Goal: Information Seeking & Learning: Learn about a topic

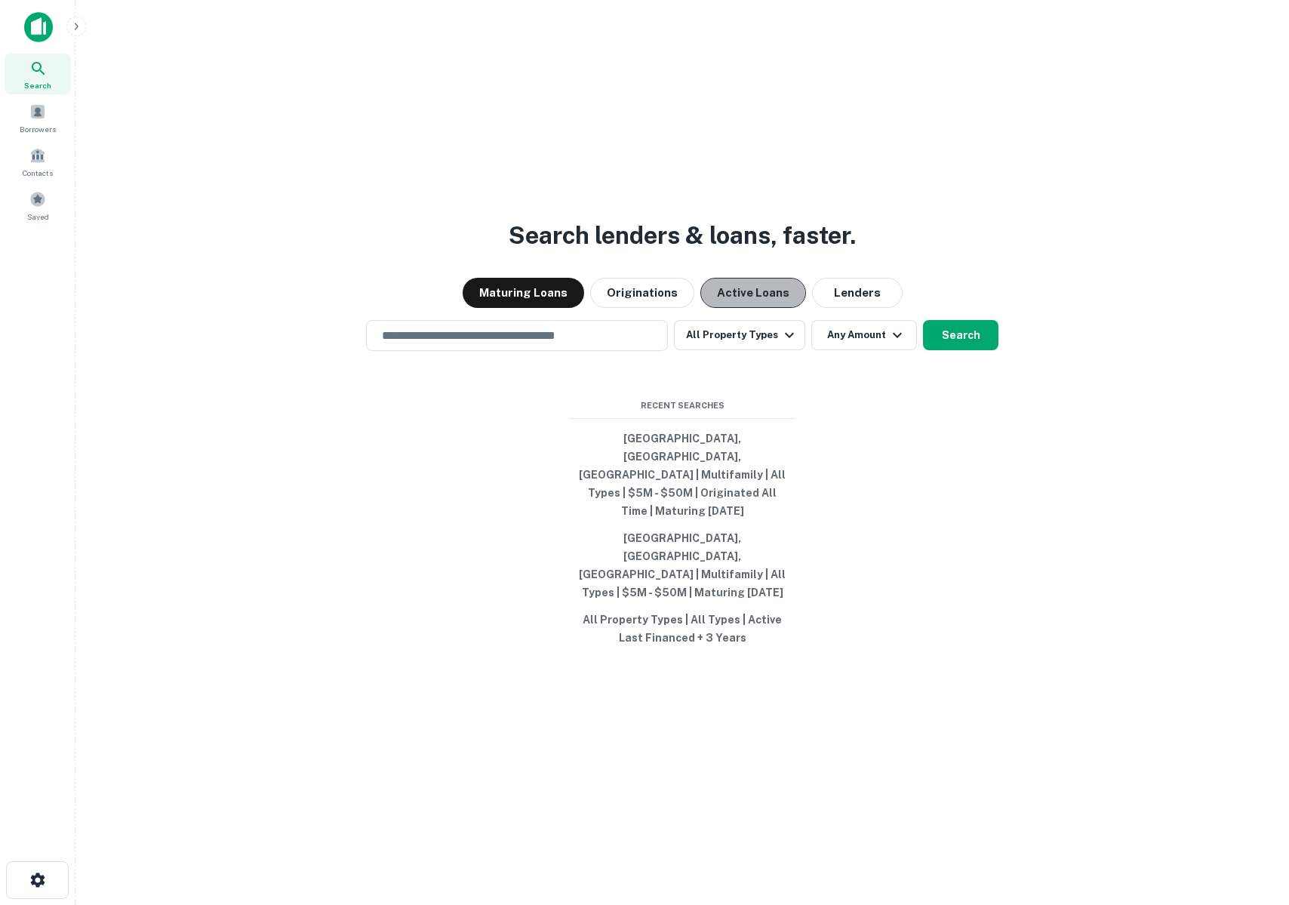
click at [736, 308] on button "Active Loans" at bounding box center [754, 293] width 106 height 30
click at [527, 308] on div "Maturing Loans Originations Active Loans Lenders" at bounding box center [683, 293] width 1190 height 30
click at [502, 308] on button "Maturing Loans" at bounding box center [524, 293] width 122 height 30
click at [536, 308] on button "Maturing Loans" at bounding box center [524, 293] width 122 height 30
click at [977, 350] on button "Search" at bounding box center [960, 335] width 75 height 30
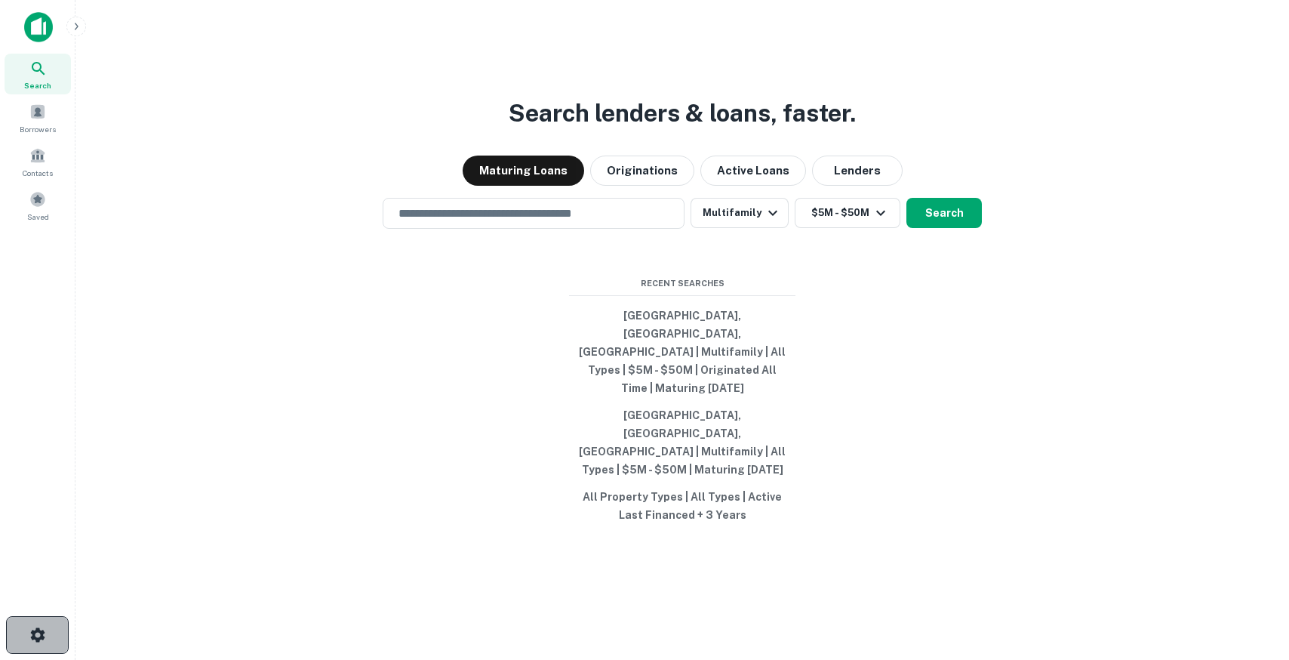
click at [37, 633] on icon "button" at bounding box center [38, 635] width 18 height 18
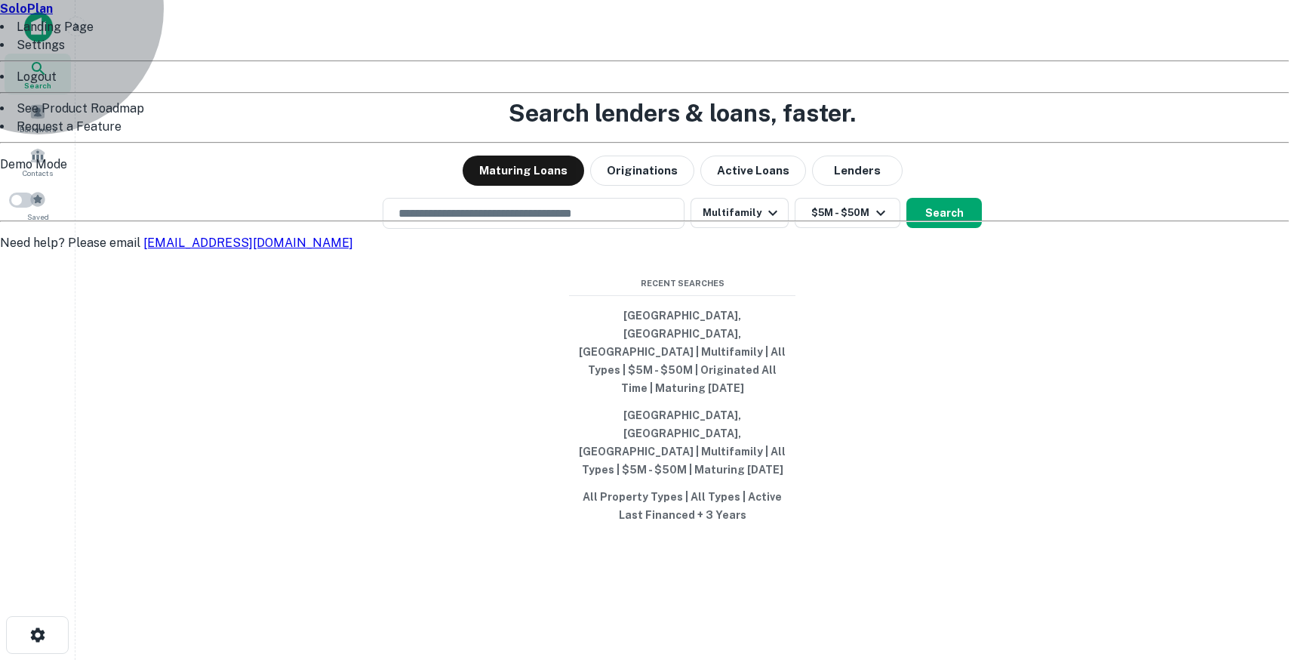
click at [58, 54] on li "Settings" at bounding box center [644, 45] width 1289 height 18
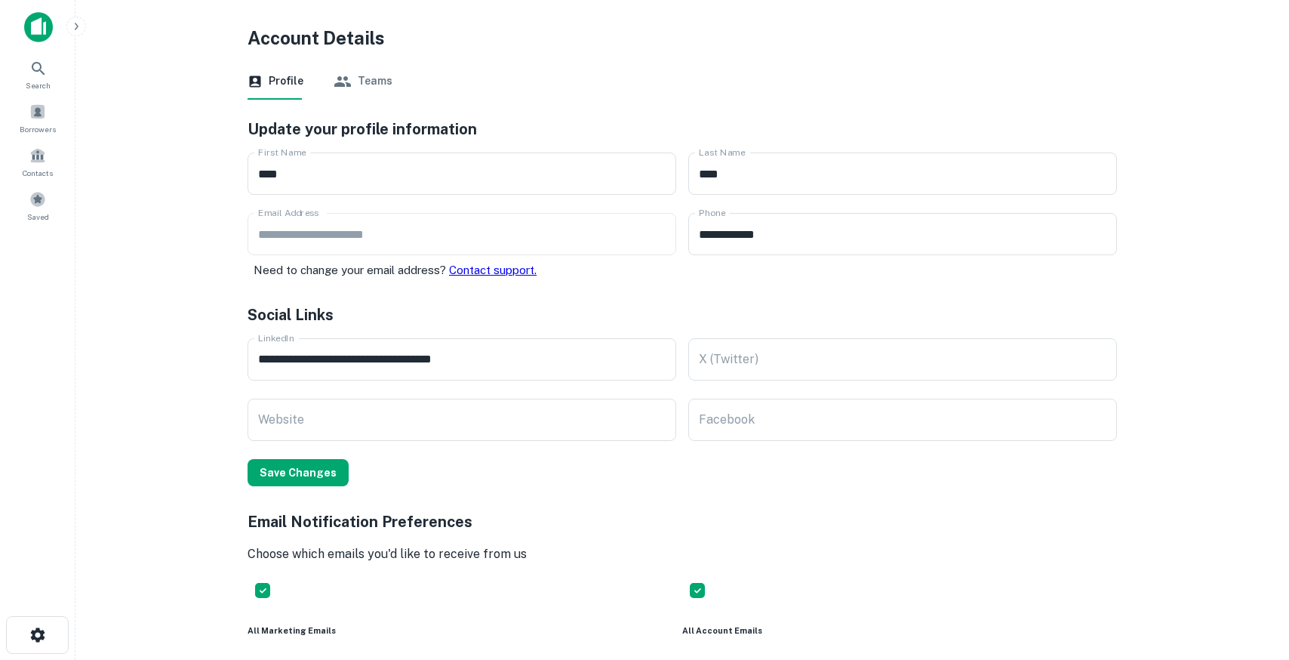
drag, startPoint x: 86, startPoint y: 71, endPoint x: 71, endPoint y: 39, distance: 35.1
click at [71, 51] on div "**********" at bounding box center [644, 330] width 1289 height 660
click at [85, 22] on div "**********" at bounding box center [644, 330] width 1289 height 660
click at [73, 22] on icon "button" at bounding box center [76, 26] width 12 height 12
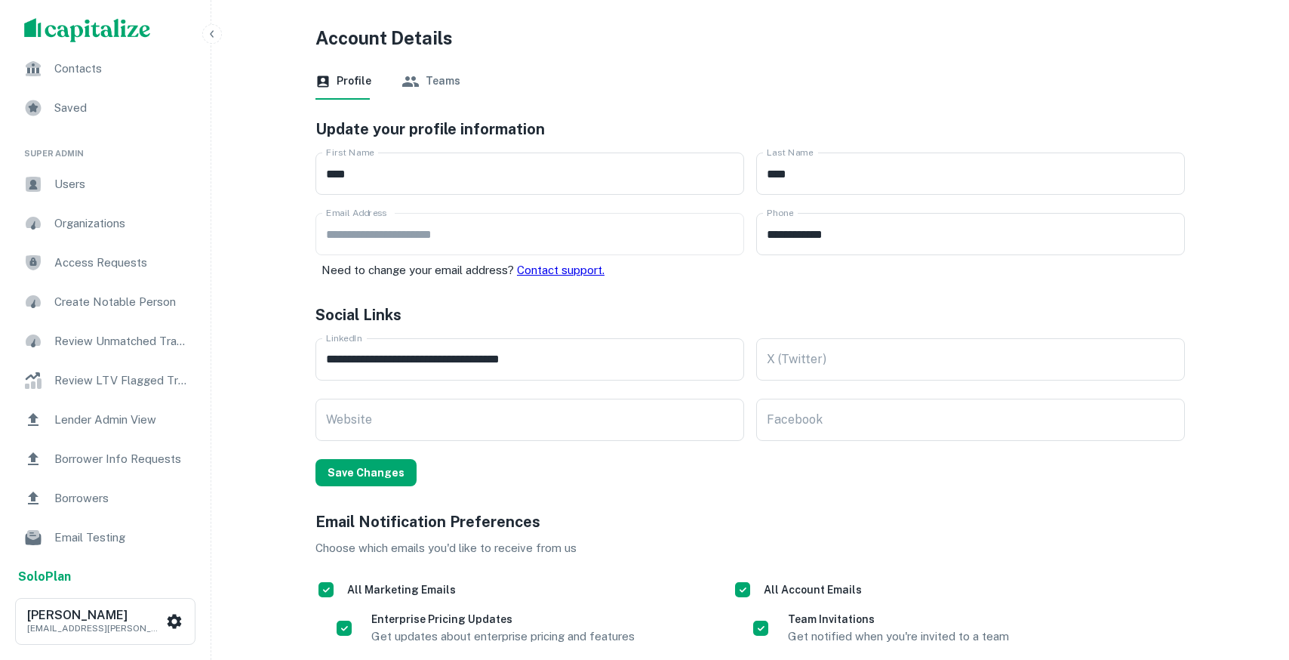
scroll to position [0, 0]
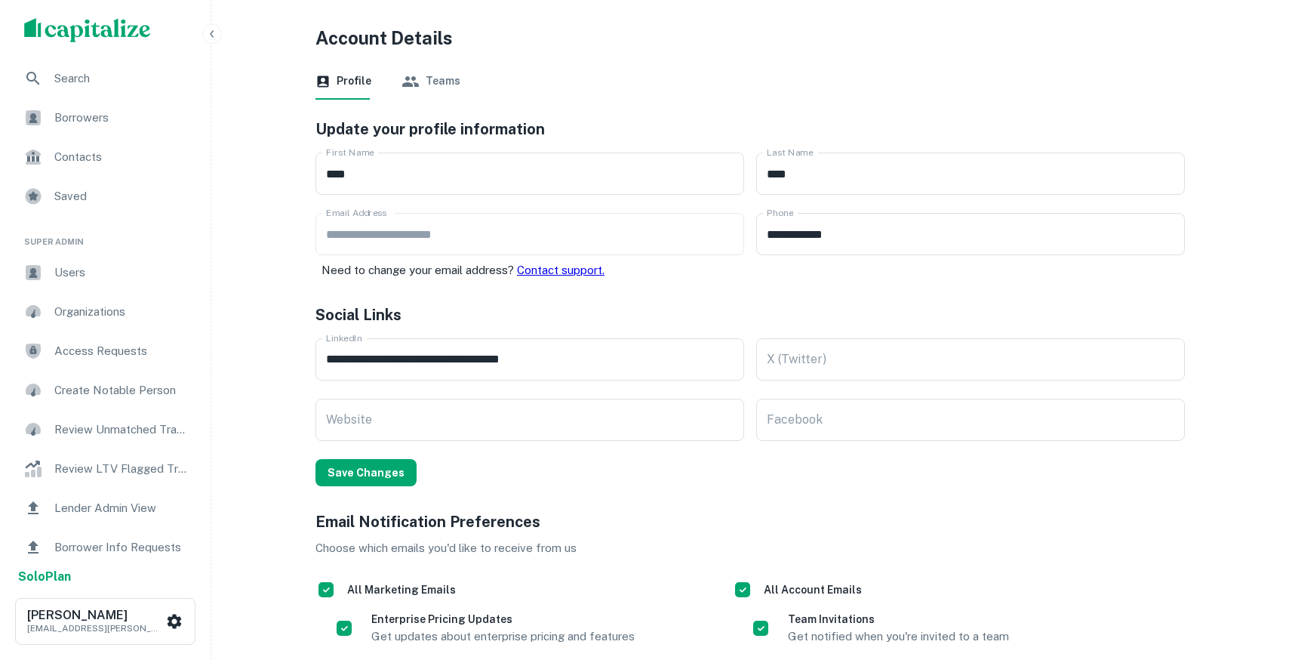
click at [212, 36] on icon "button" at bounding box center [212, 33] width 4 height 7
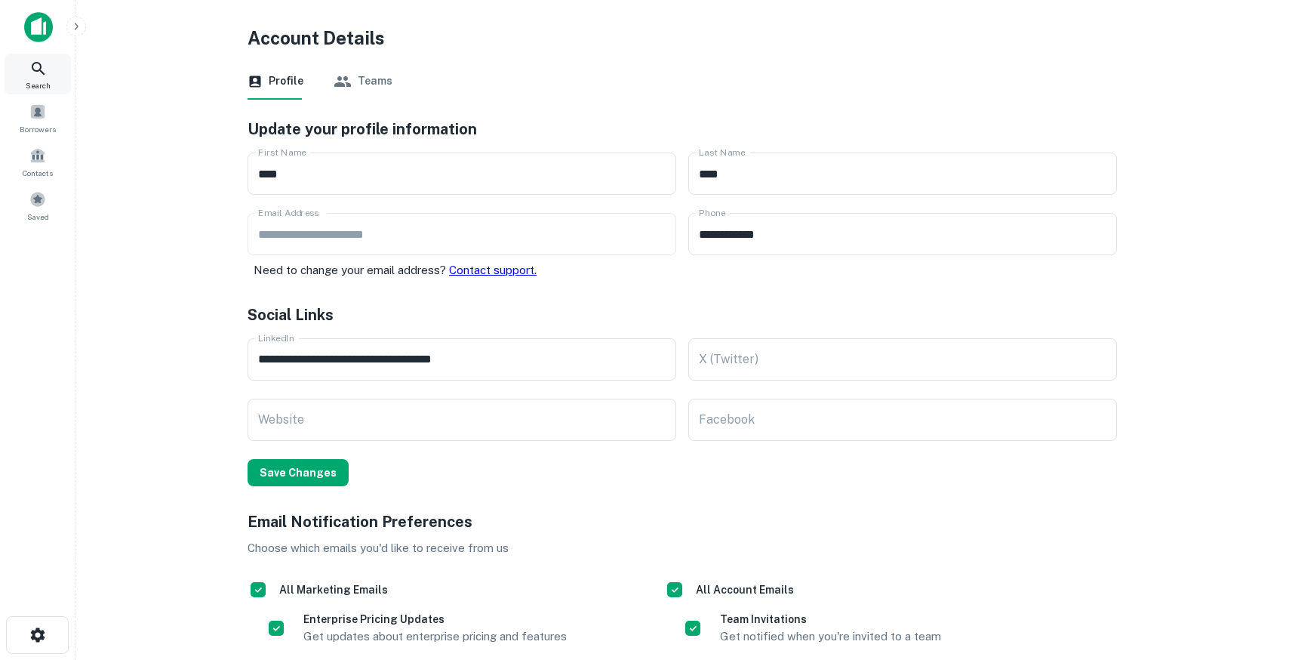
click at [47, 63] on icon at bounding box center [38, 69] width 18 height 18
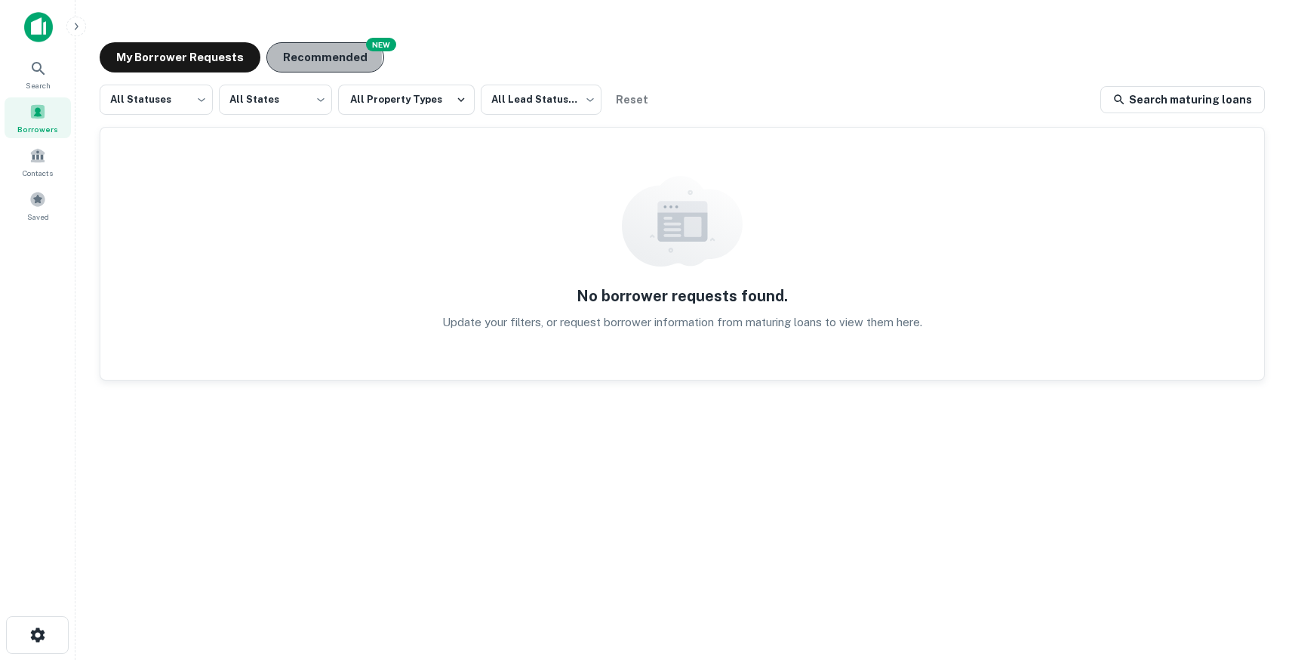
click at [314, 57] on button "Recommended" at bounding box center [325, 57] width 118 height 30
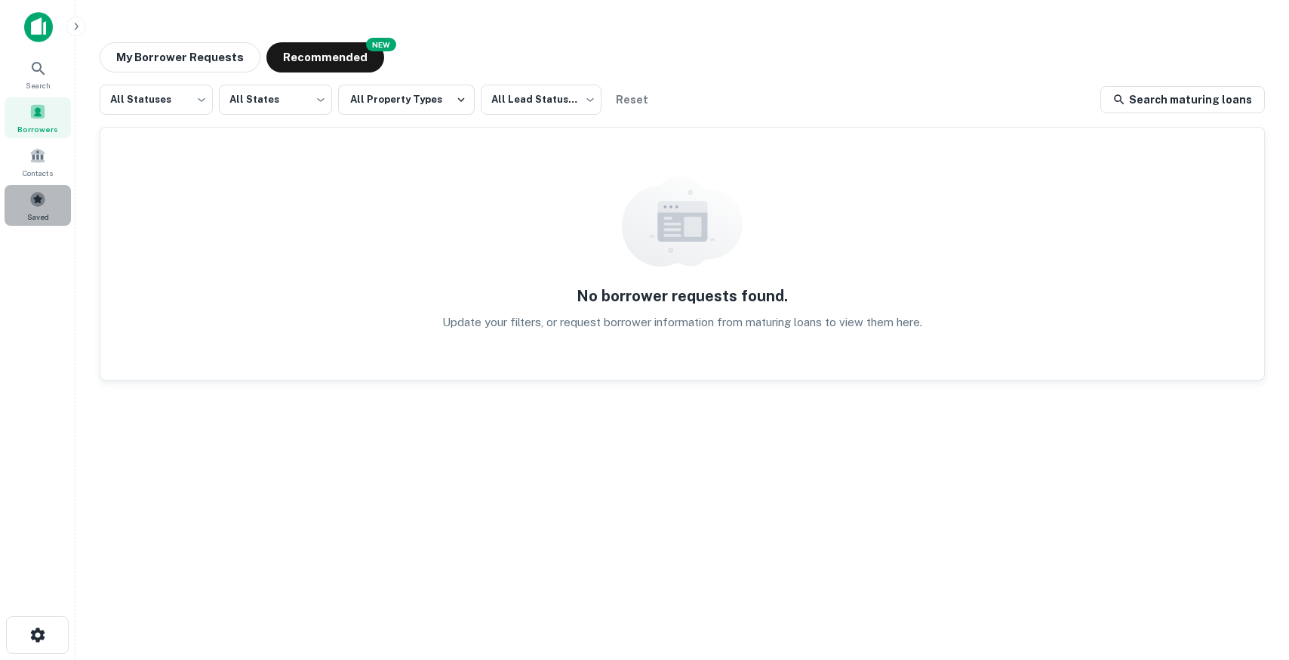
click at [37, 211] on span "Saved" at bounding box center [38, 217] width 22 height 12
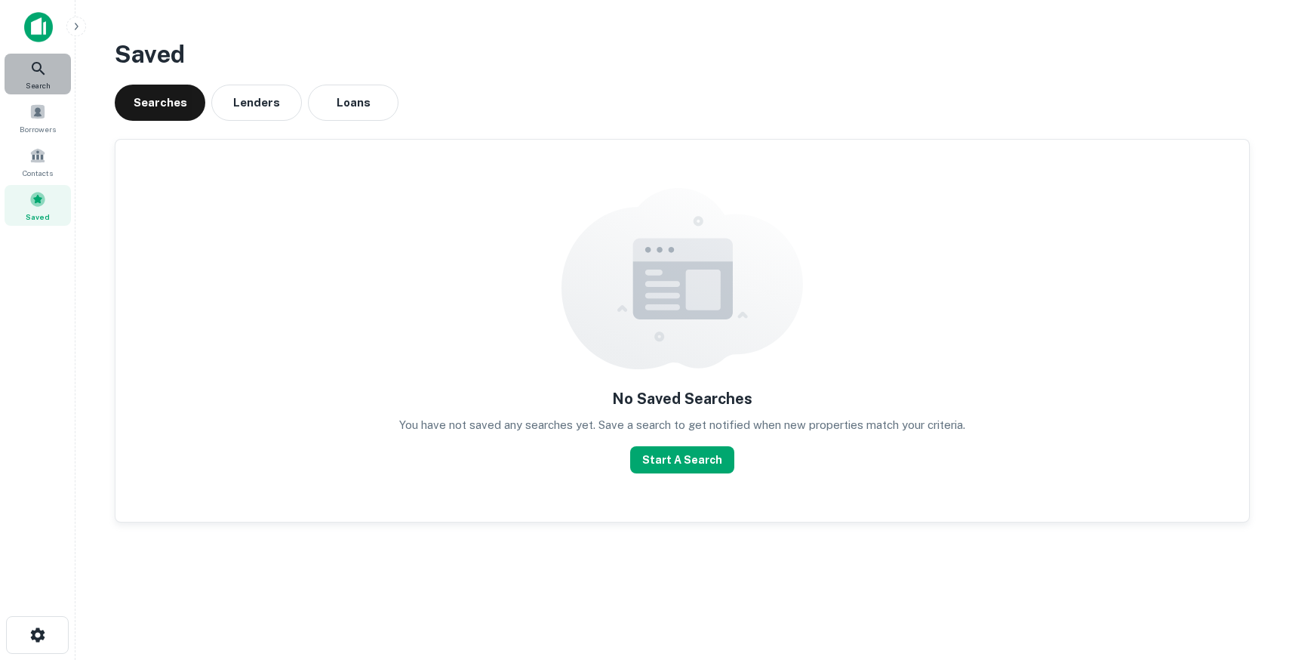
click at [40, 67] on icon at bounding box center [38, 68] width 13 height 13
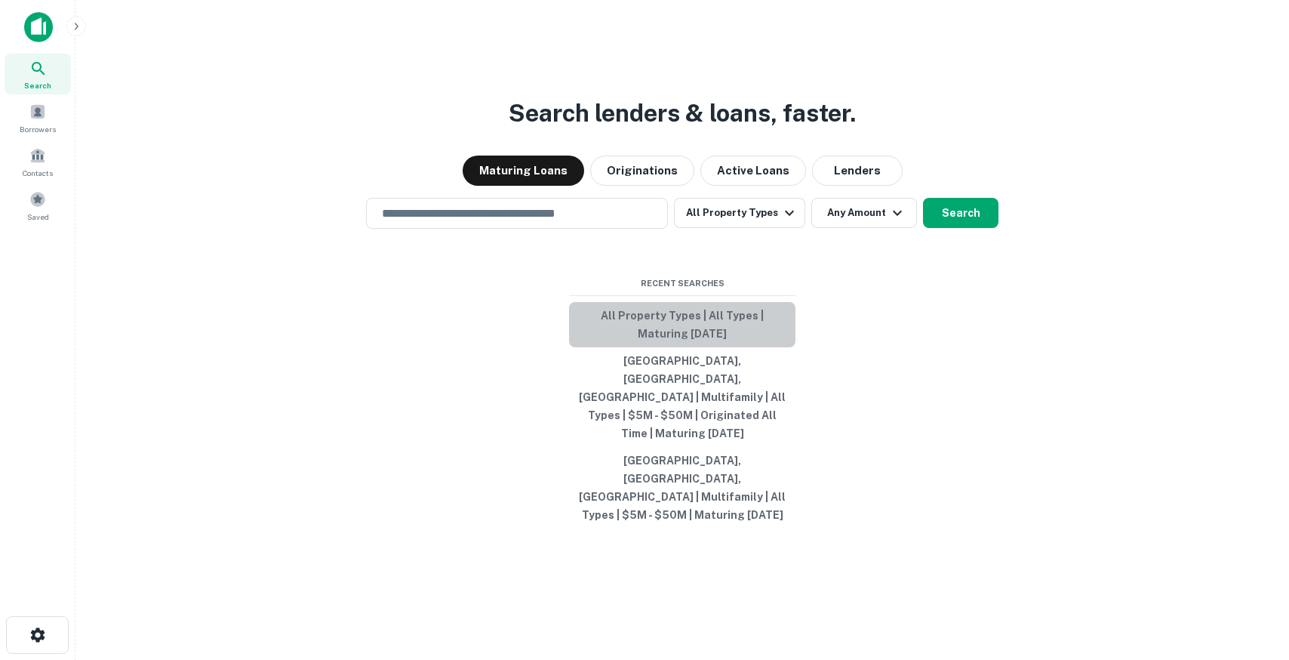
click at [667, 347] on button "All Property Types | All Types | Maturing [DATE]" at bounding box center [682, 324] width 226 height 45
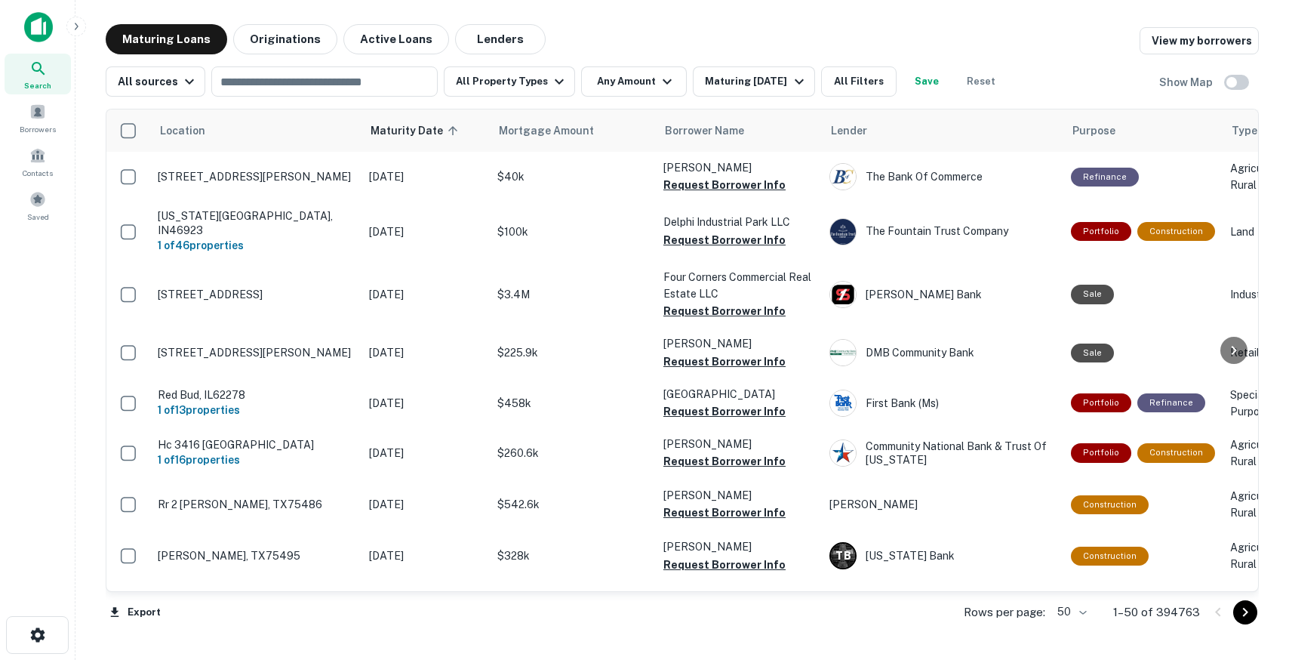
click at [26, 17] on img at bounding box center [38, 27] width 29 height 30
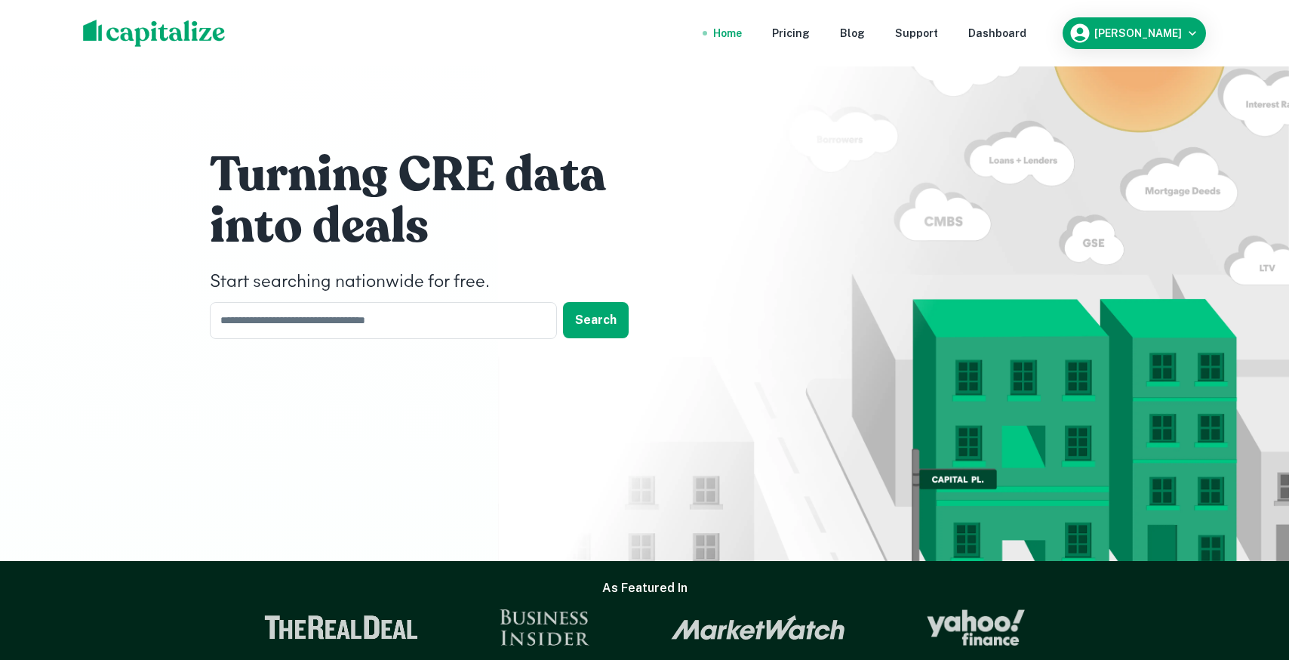
click at [1001, 33] on nav "Home Pricing Blog Support Dashboard" at bounding box center [870, 33] width 362 height 33
click at [1027, 34] on div "Dashboard" at bounding box center [998, 33] width 58 height 17
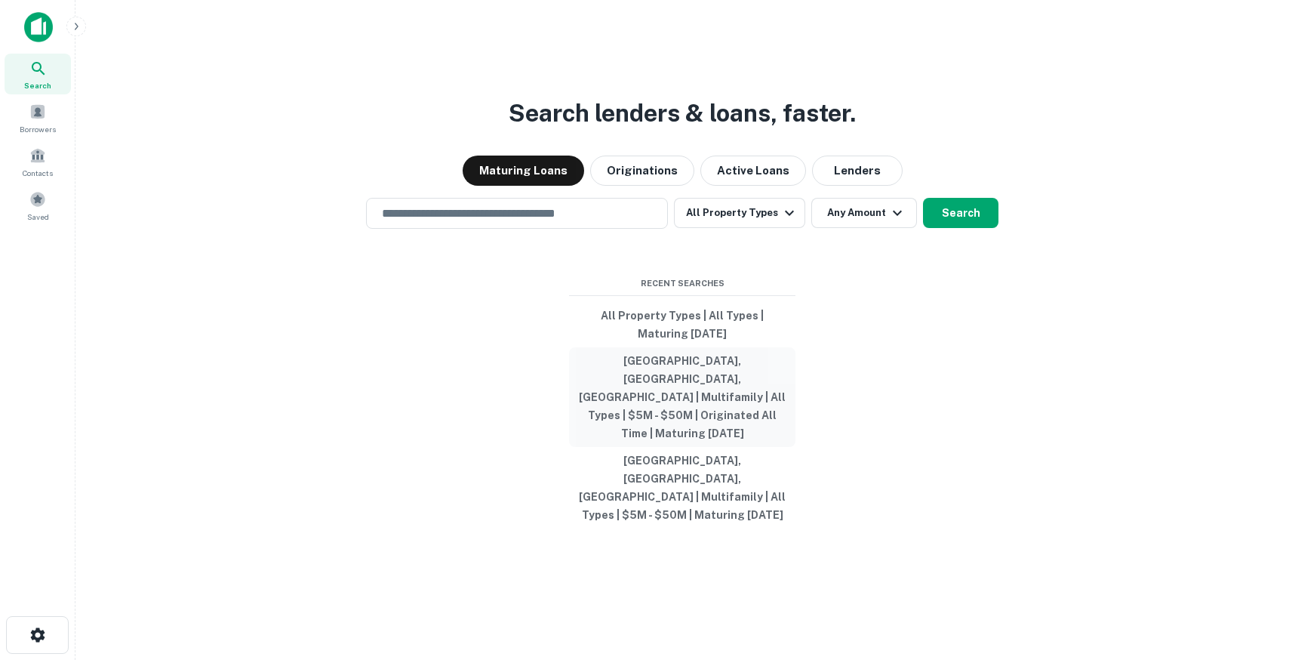
click at [651, 420] on button "[GEOGRAPHIC_DATA], [GEOGRAPHIC_DATA], [GEOGRAPHIC_DATA] | Multifamily | All Typ…" at bounding box center [682, 397] width 226 height 100
type input "**********"
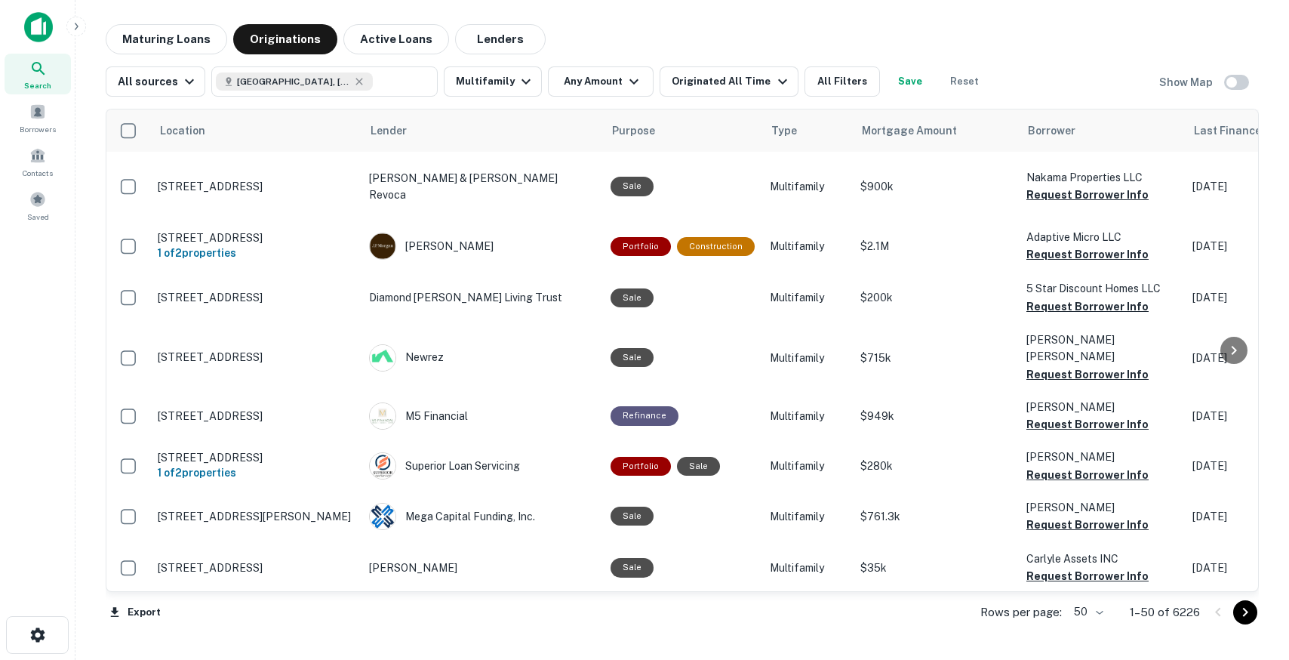
click at [890, 82] on button "Save" at bounding box center [910, 81] width 48 height 30
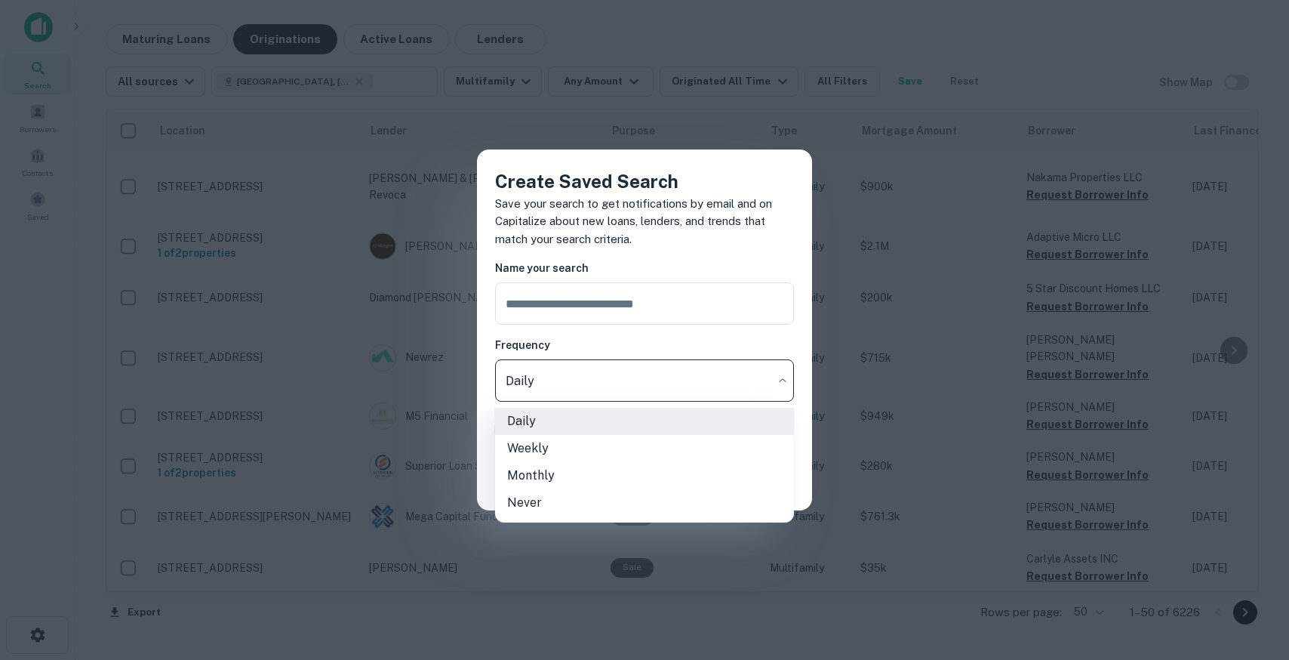
click at [568, 380] on body "Search Borrowers Contacts Saved Maturing Loans Originations Active Loans Lender…" at bounding box center [644, 330] width 1289 height 660
click at [527, 264] on div at bounding box center [644, 330] width 1289 height 660
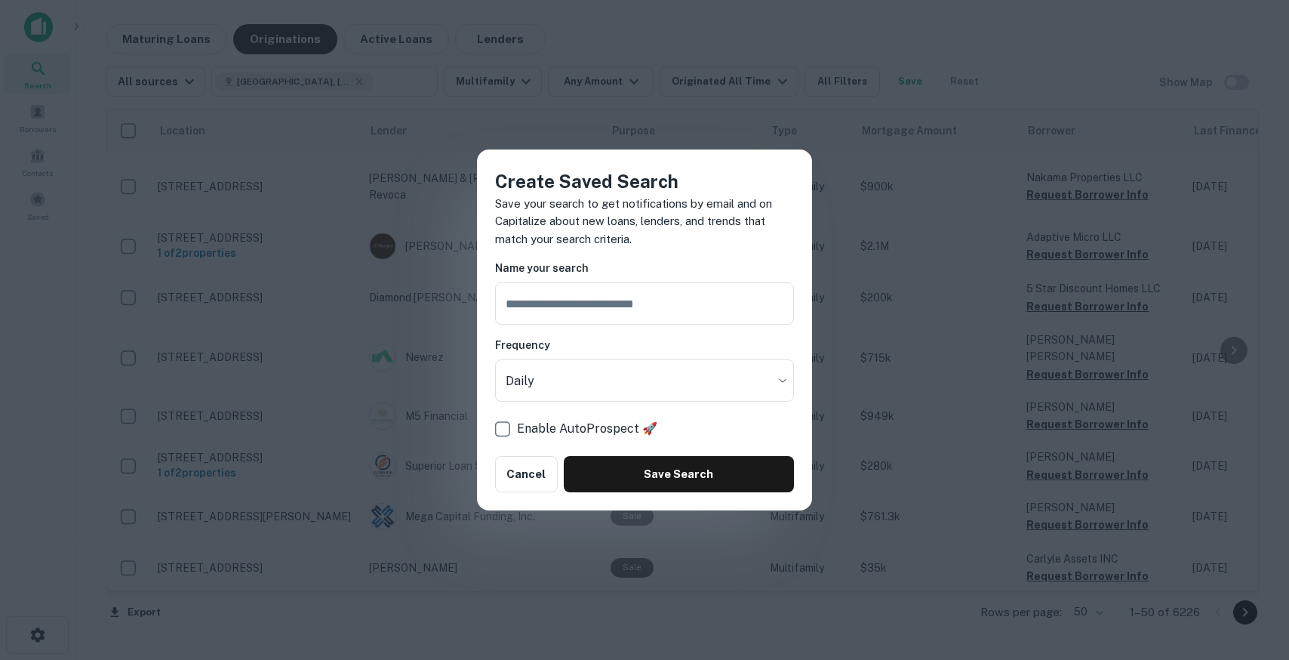
click at [600, 433] on p "Enable AutoProspect" at bounding box center [578, 429] width 122 height 18
click at [539, 479] on button "Cancel" at bounding box center [526, 474] width 63 height 36
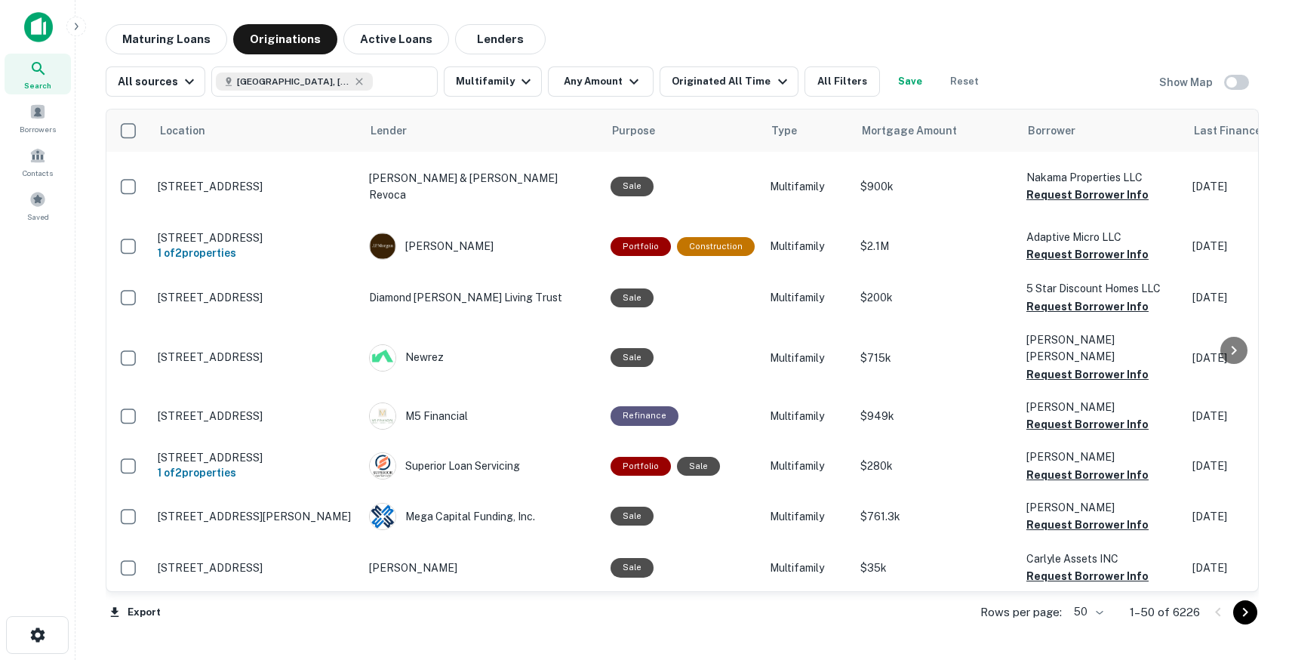
click at [39, 29] on img at bounding box center [38, 27] width 29 height 30
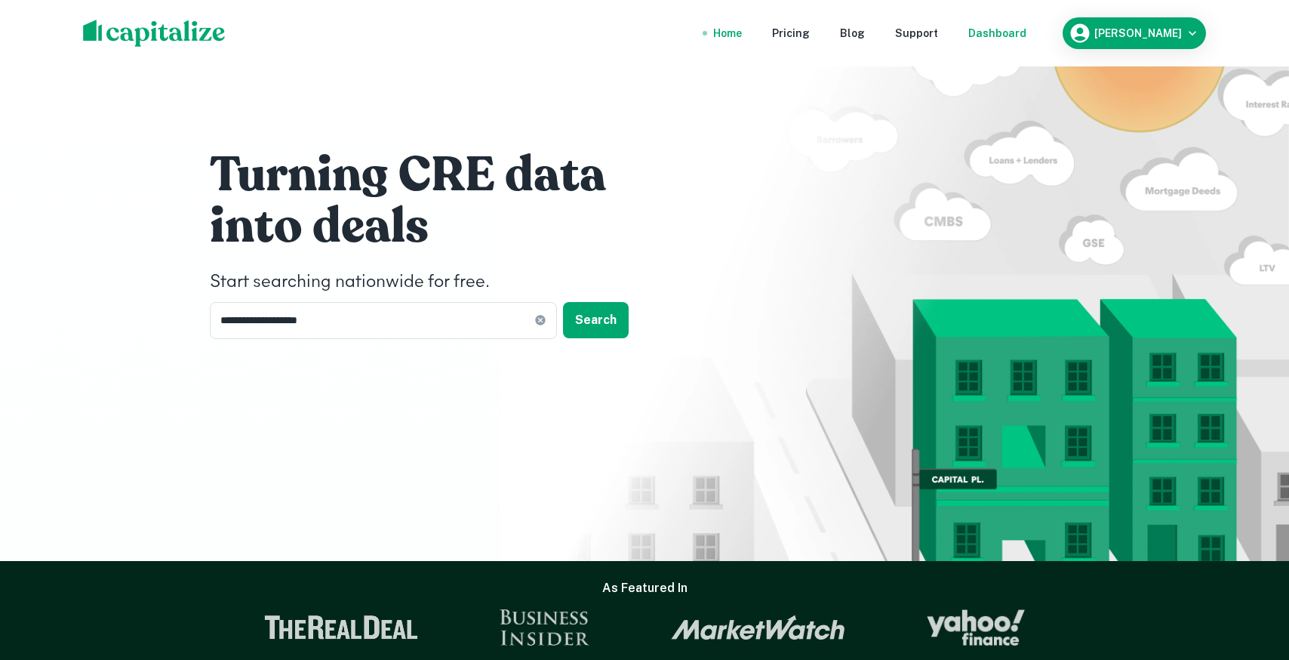
click at [1024, 28] on div "Dashboard" at bounding box center [998, 33] width 58 height 17
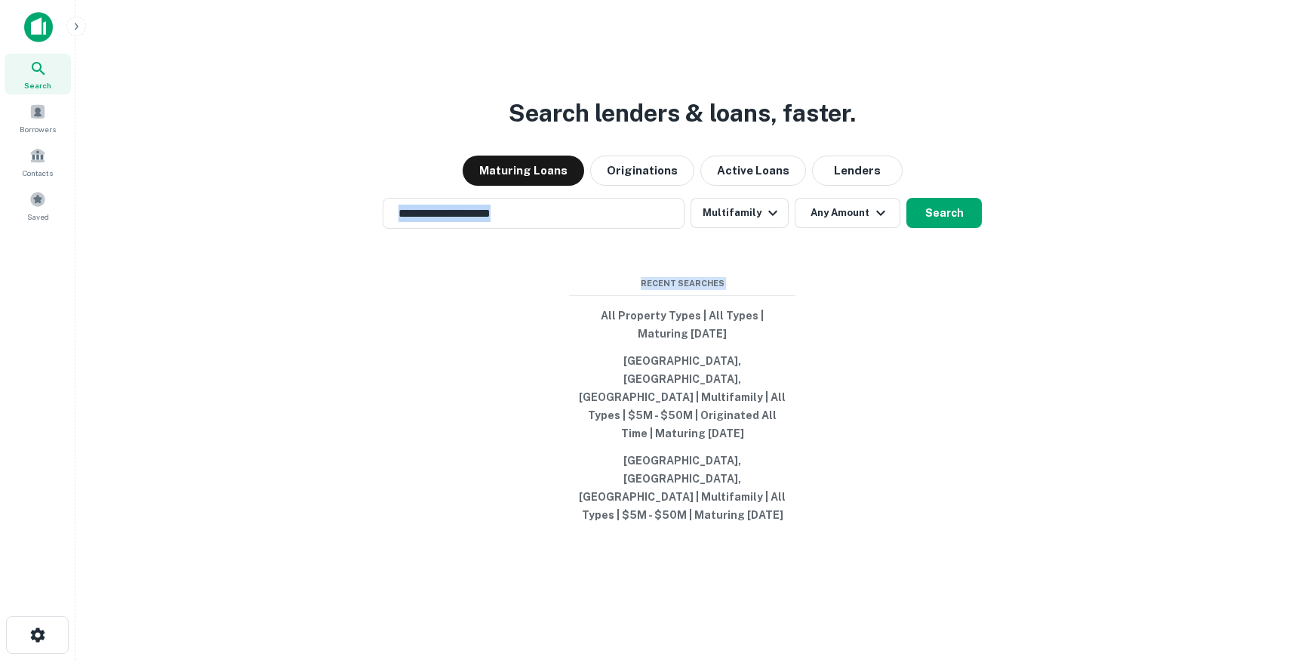
drag, startPoint x: 923, startPoint y: 587, endPoint x: 439, endPoint y: 217, distance: 608.5
click at [439, 217] on div "**********" at bounding box center [683, 366] width 1190 height 660
click at [461, 394] on div "**********" at bounding box center [683, 366] width 1190 height 660
drag, startPoint x: 808, startPoint y: 501, endPoint x: 576, endPoint y: 360, distance: 271.4
click at [576, 360] on div "**********" at bounding box center [683, 366] width 1190 height 660
